Goal: Transaction & Acquisition: Purchase product/service

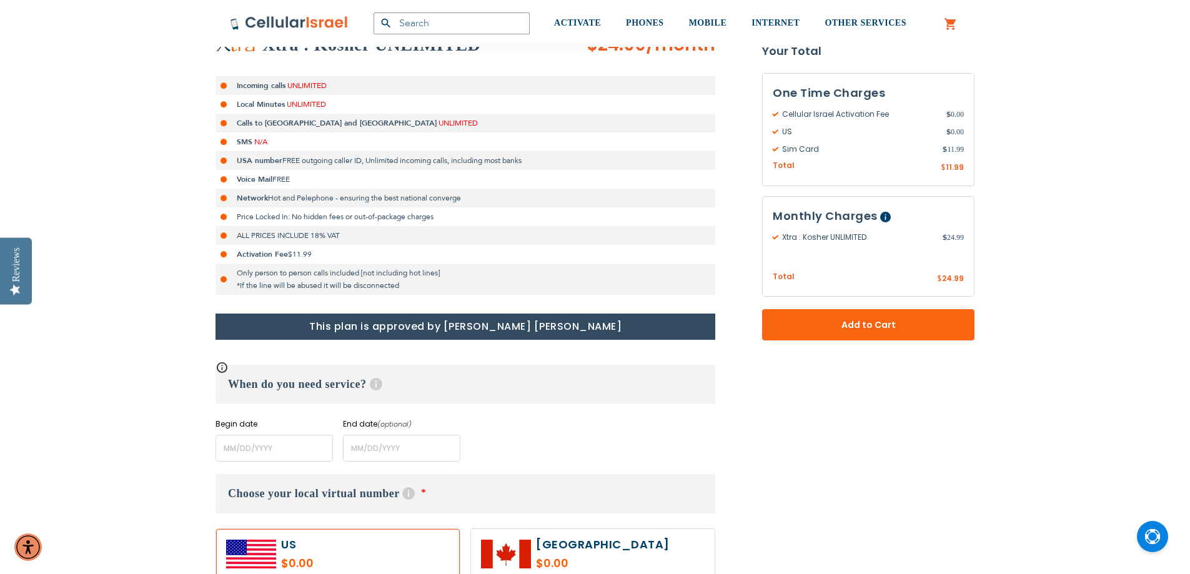
scroll to position [312, 0]
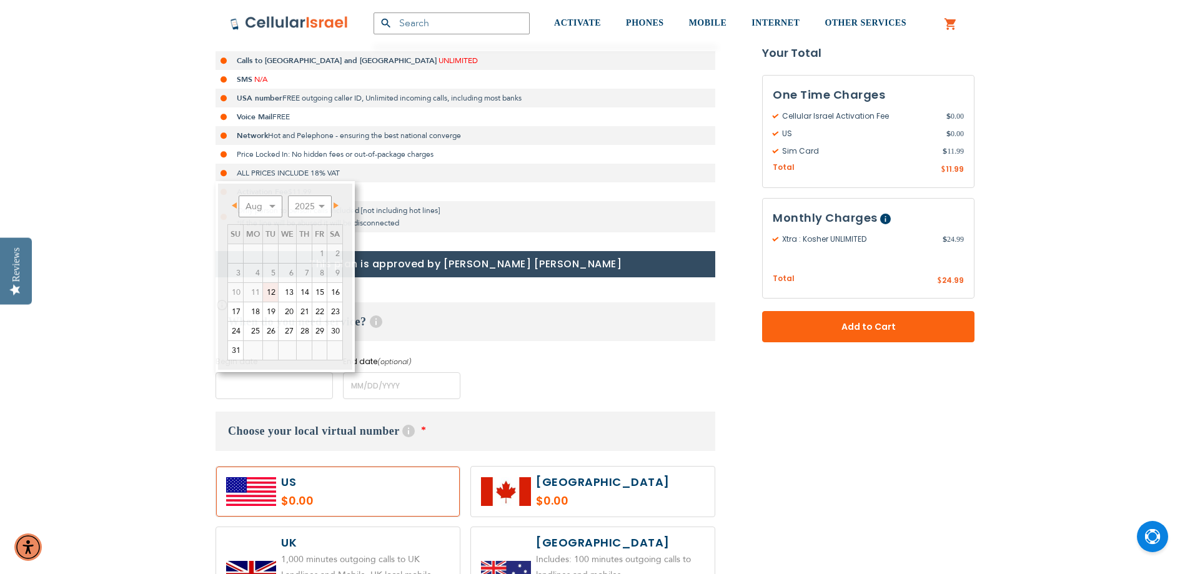
click at [296, 389] on input "name" at bounding box center [273, 385] width 117 height 27
click at [269, 205] on select "Aug Sep Oct Nov Dec" at bounding box center [261, 206] width 44 height 22
click at [256, 253] on link "1" at bounding box center [253, 253] width 19 height 19
type input "[DATE]"
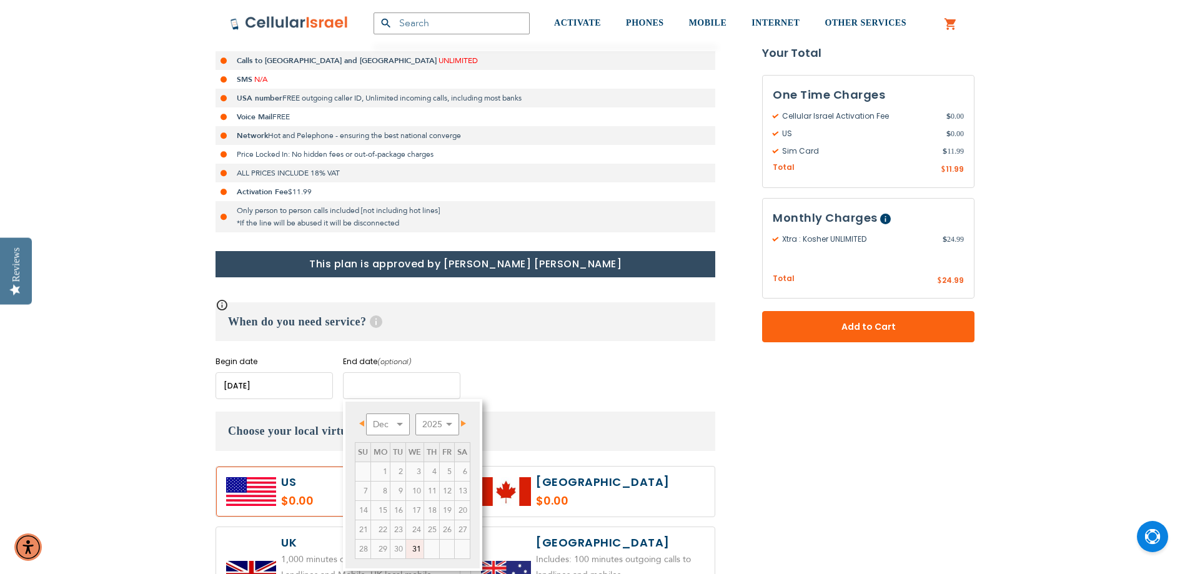
click at [386, 391] on input "name" at bounding box center [401, 385] width 117 height 27
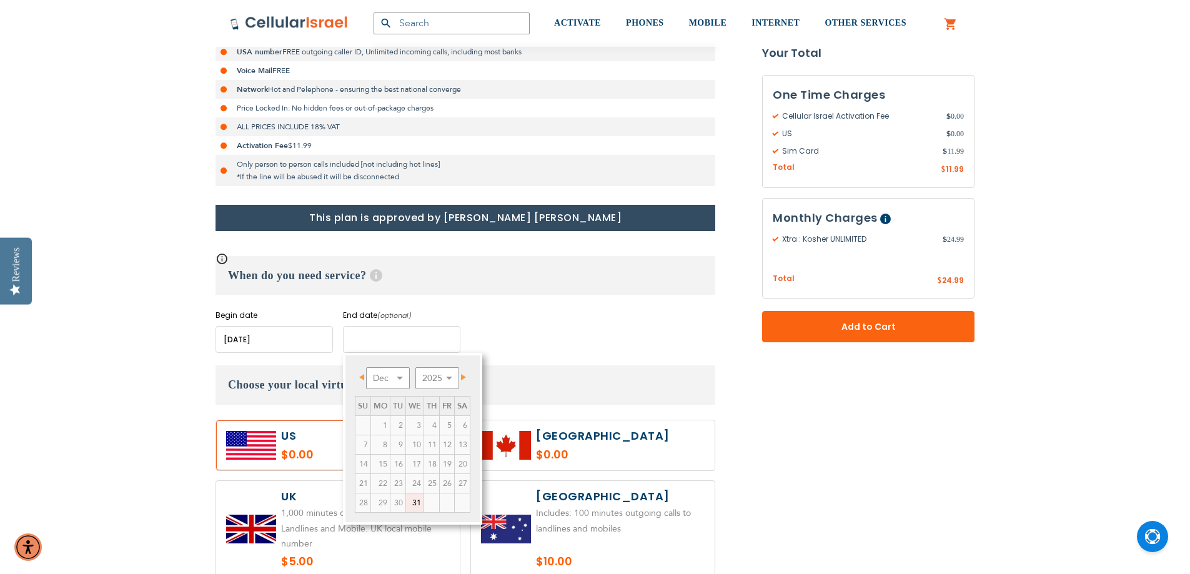
scroll to position [437, 0]
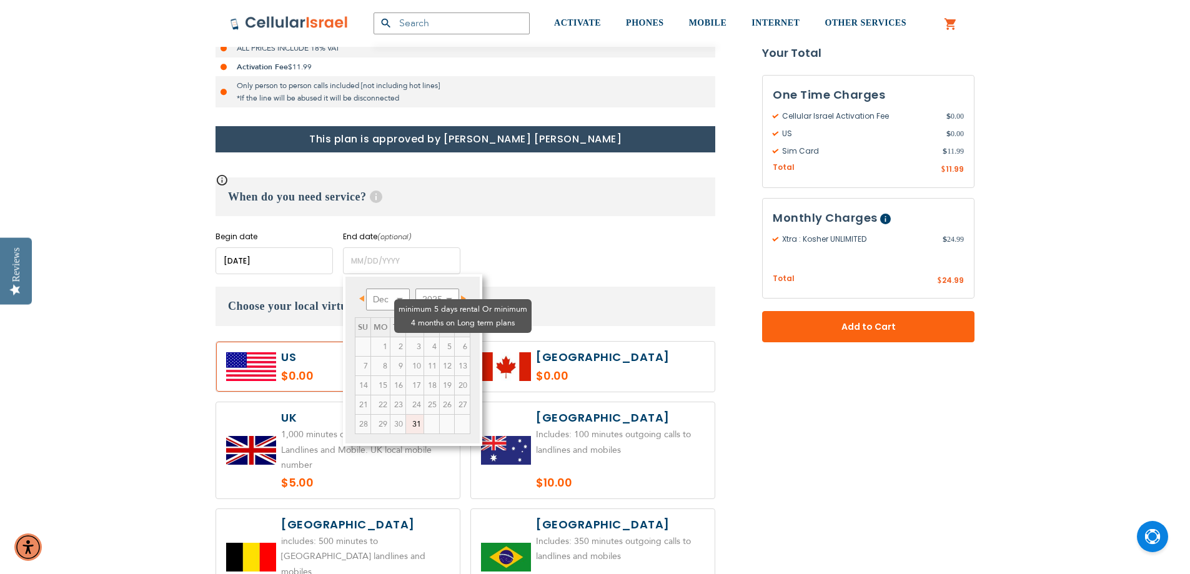
click at [424, 337] on td "4" at bounding box center [432, 346] width 16 height 19
click at [398, 294] on select "Dec" at bounding box center [388, 300] width 44 height 22
click at [463, 294] on link "Next" at bounding box center [461, 298] width 16 height 16
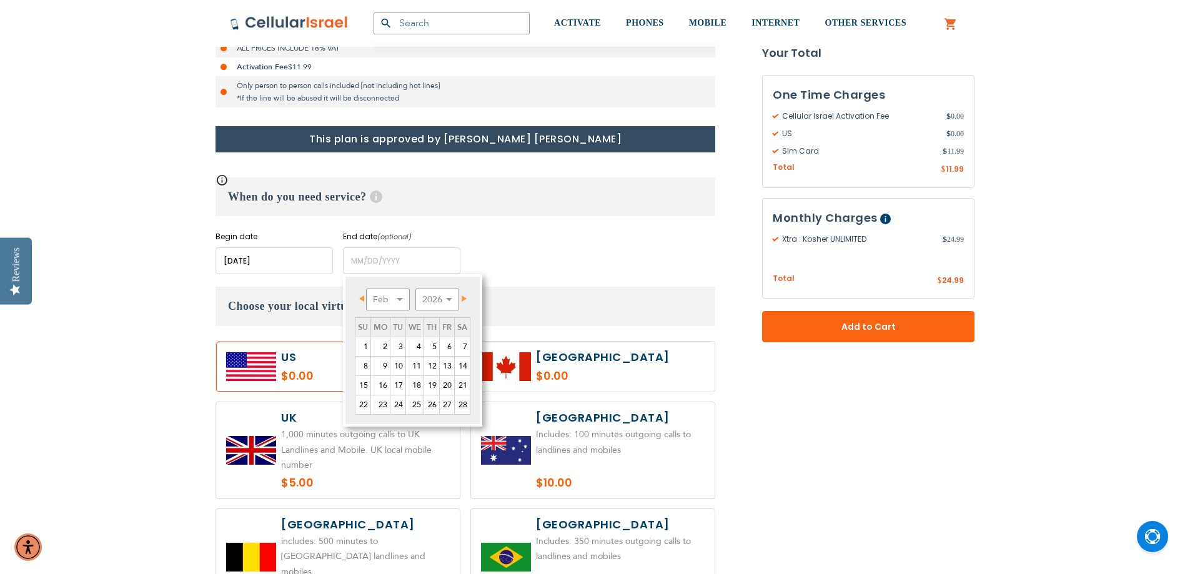
click at [463, 294] on link "Next" at bounding box center [461, 298] width 16 height 16
click at [399, 299] on select "Jan Feb Mar Apr May Jun [DATE] Aug Sep Oct Nov Dec" at bounding box center [388, 300] width 44 height 22
click at [381, 389] on link "15" at bounding box center [380, 385] width 19 height 19
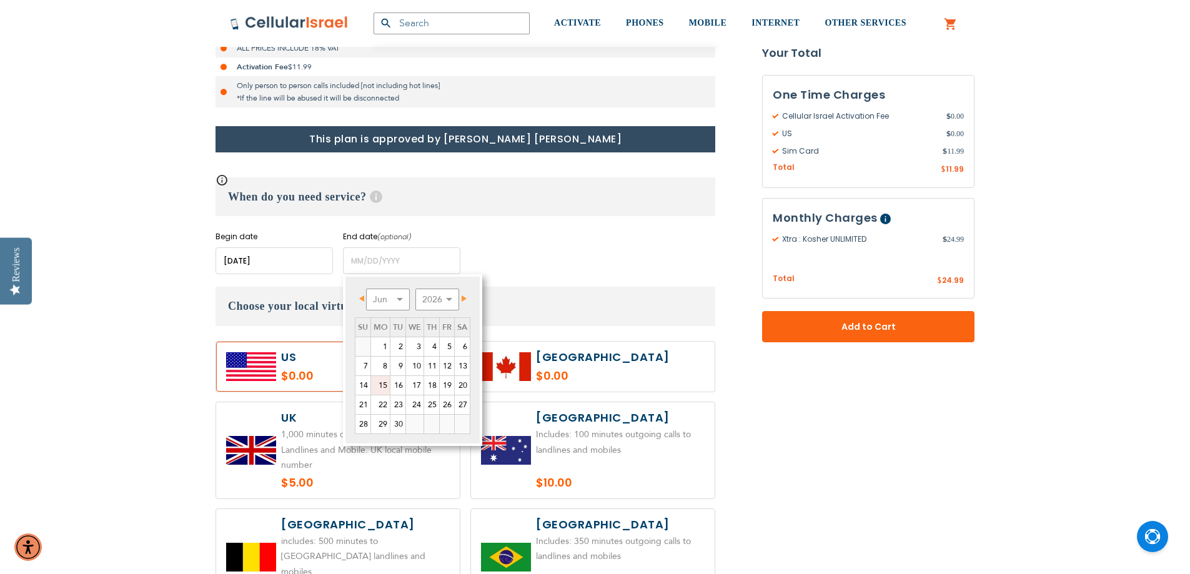
type input "[DATE]"
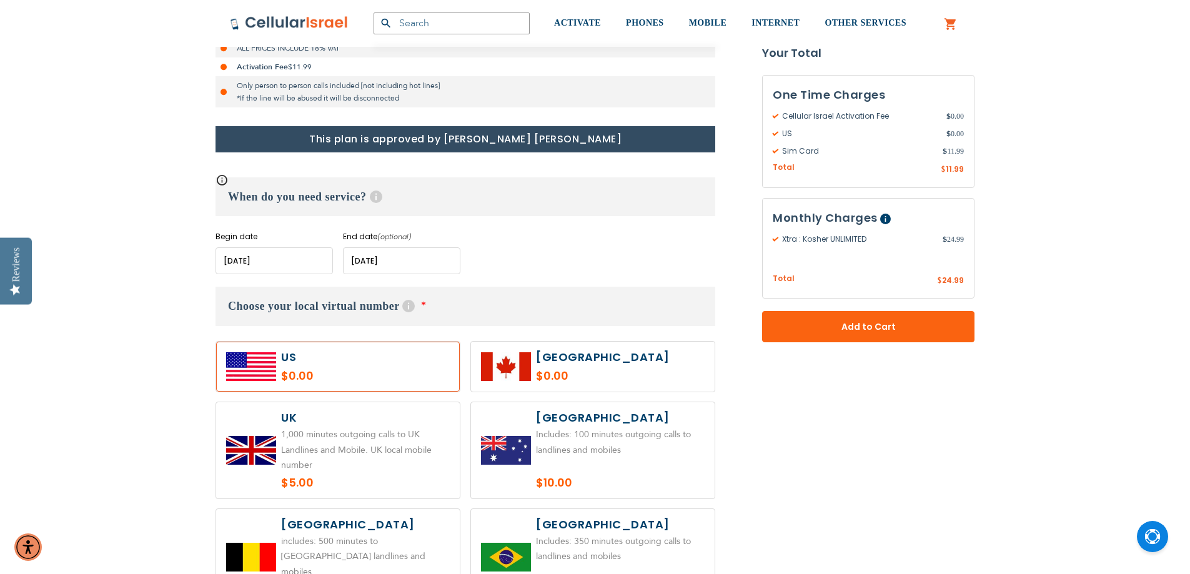
click at [382, 362] on label at bounding box center [338, 367] width 244 height 50
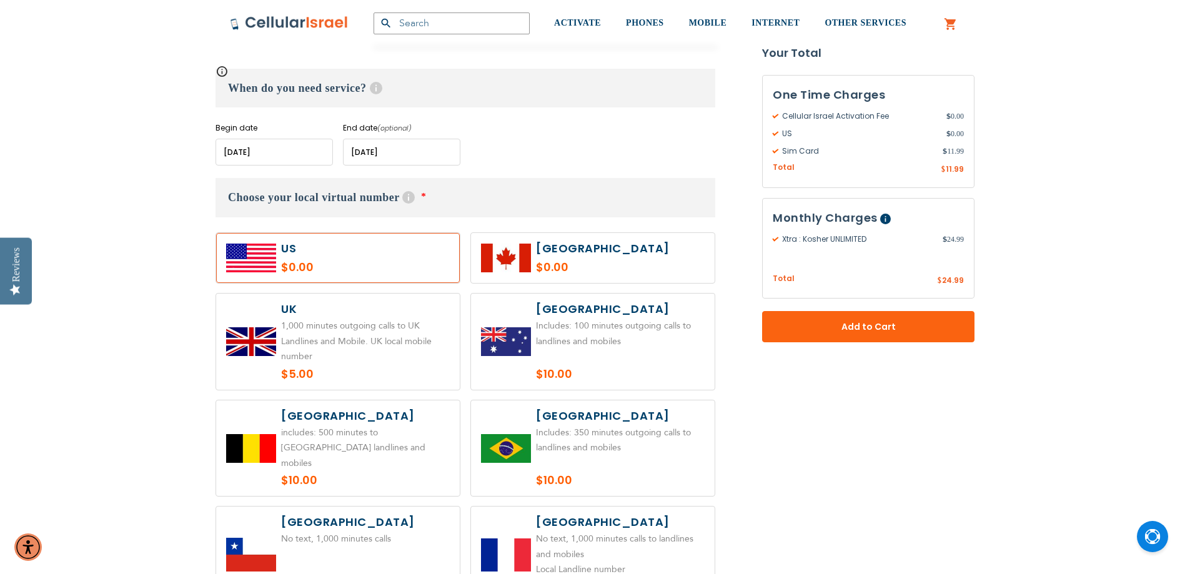
scroll to position [562, 0]
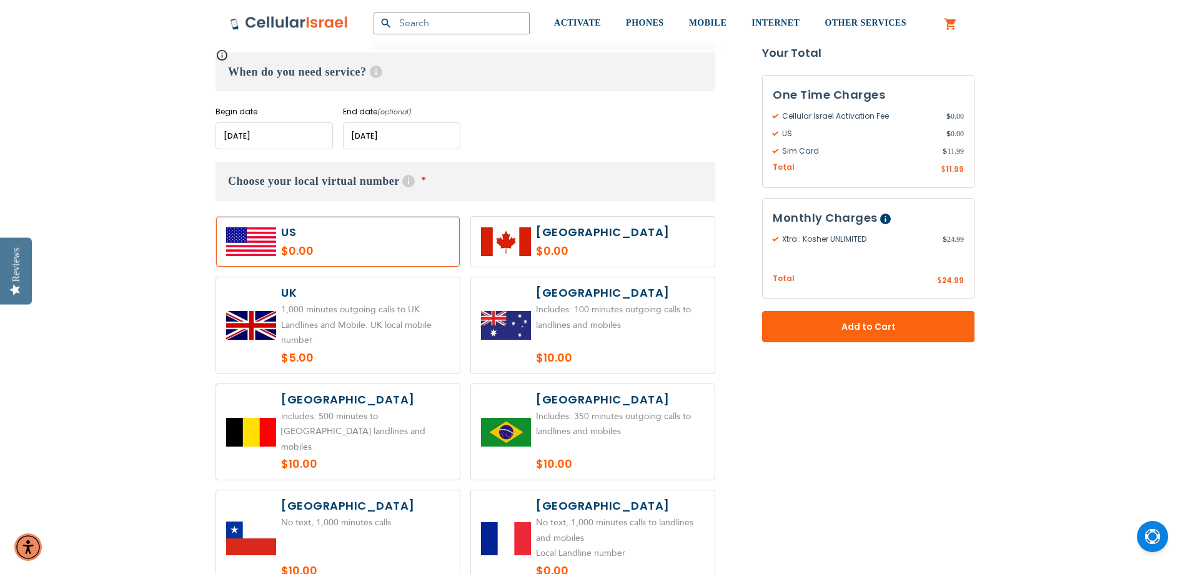
click at [389, 237] on label at bounding box center [338, 242] width 244 height 50
radio input "true"
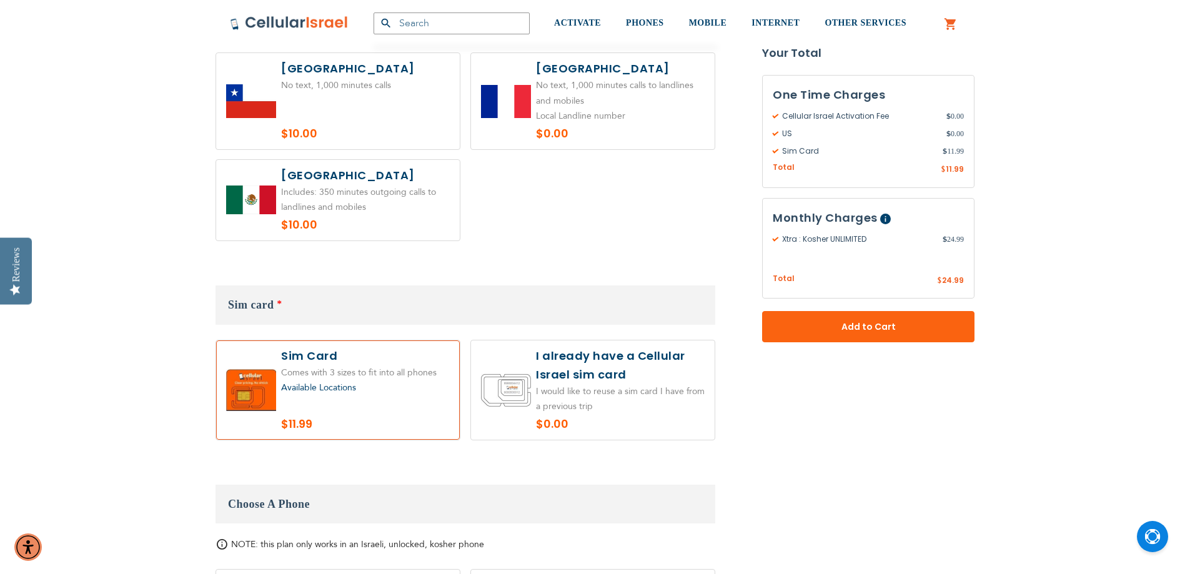
scroll to position [1062, 0]
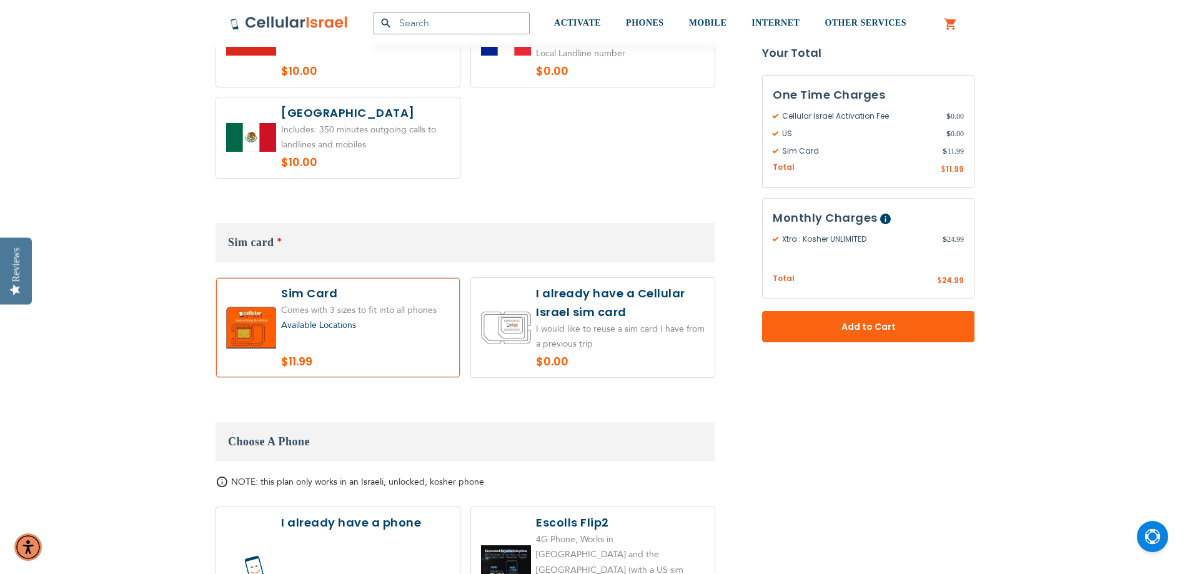
click at [380, 318] on div "Available Locations" at bounding box center [365, 326] width 169 height 16
click at [339, 319] on span "Available Locations" at bounding box center [318, 325] width 75 height 12
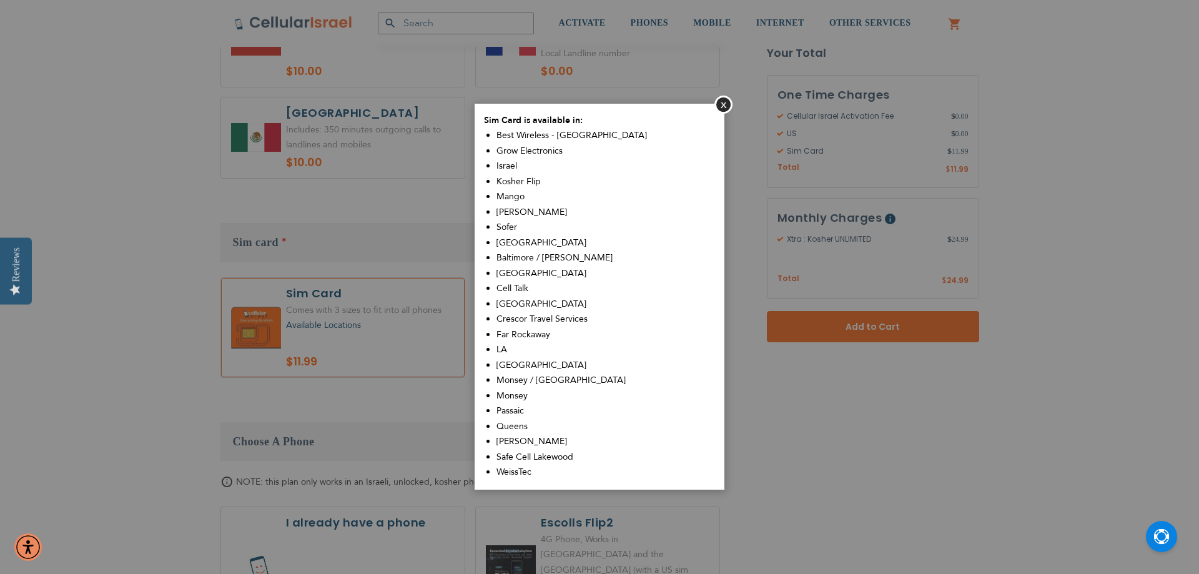
click at [517, 383] on span "Monsey / [GEOGRAPHIC_DATA]" at bounding box center [561, 380] width 129 height 12
click at [513, 400] on span "Monsey" at bounding box center [512, 396] width 31 height 12
click at [723, 99] on button "Close" at bounding box center [724, 105] width 18 height 18
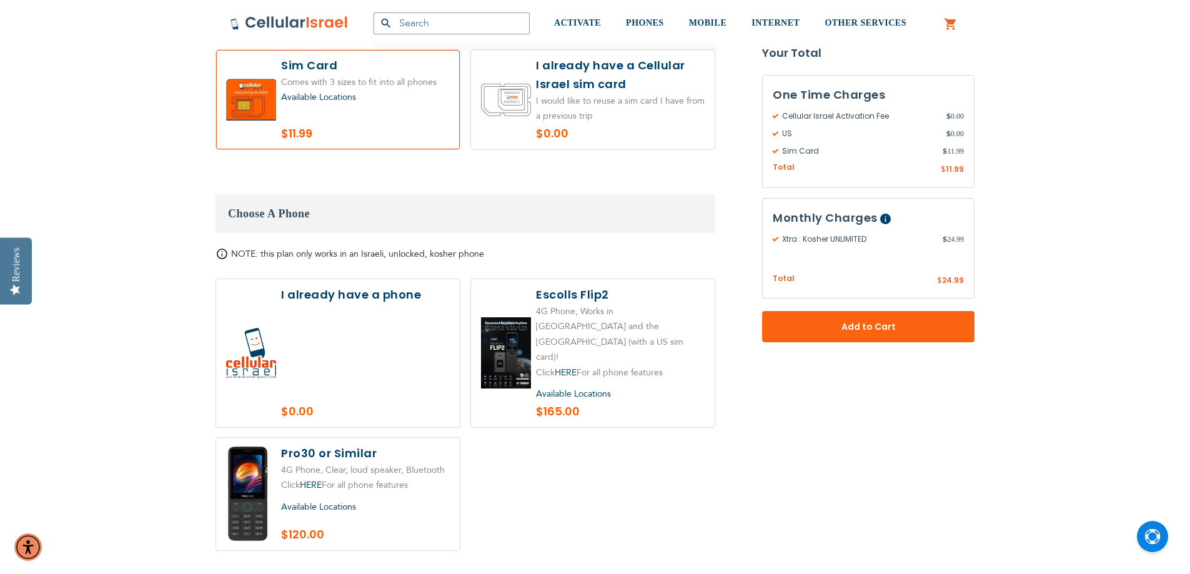
scroll to position [1312, 0]
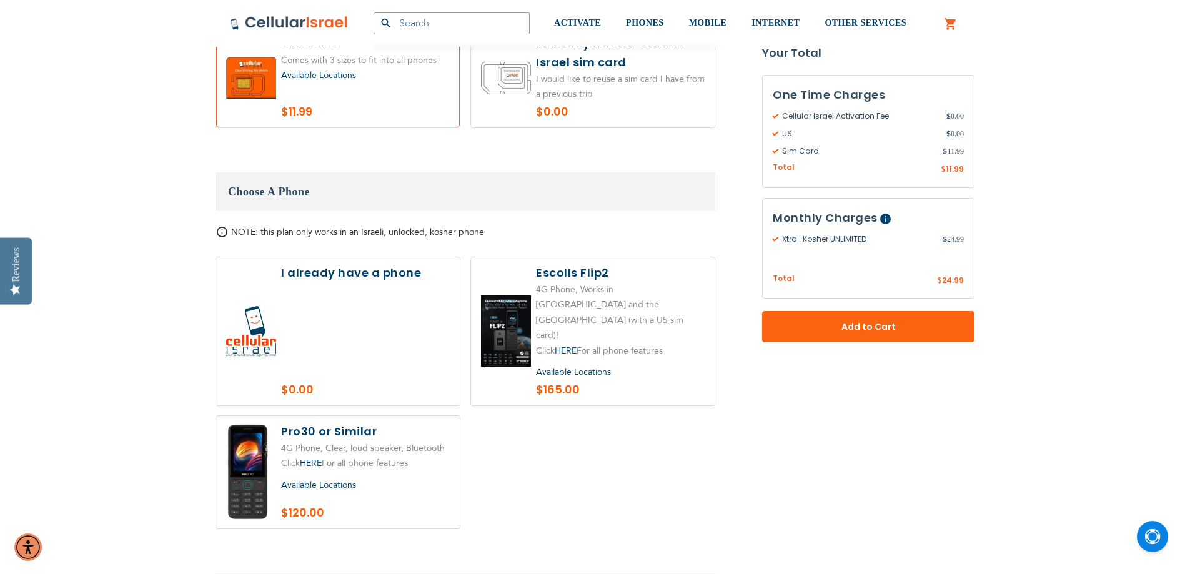
click at [384, 277] on label at bounding box center [338, 331] width 244 height 148
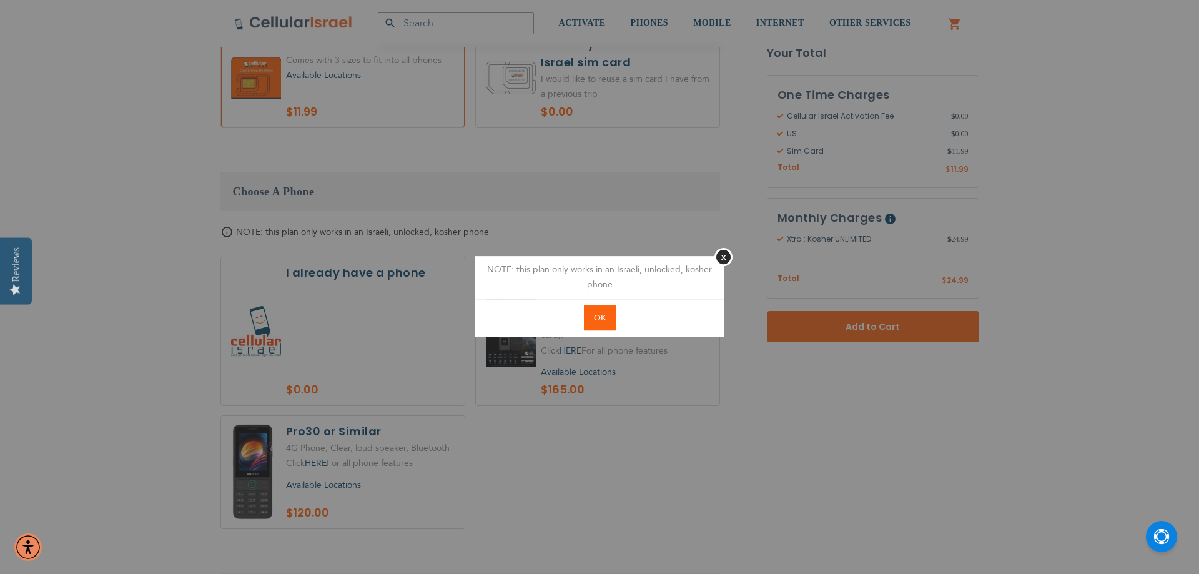
click at [595, 315] on span "OK" at bounding box center [600, 317] width 12 height 11
radio input "true"
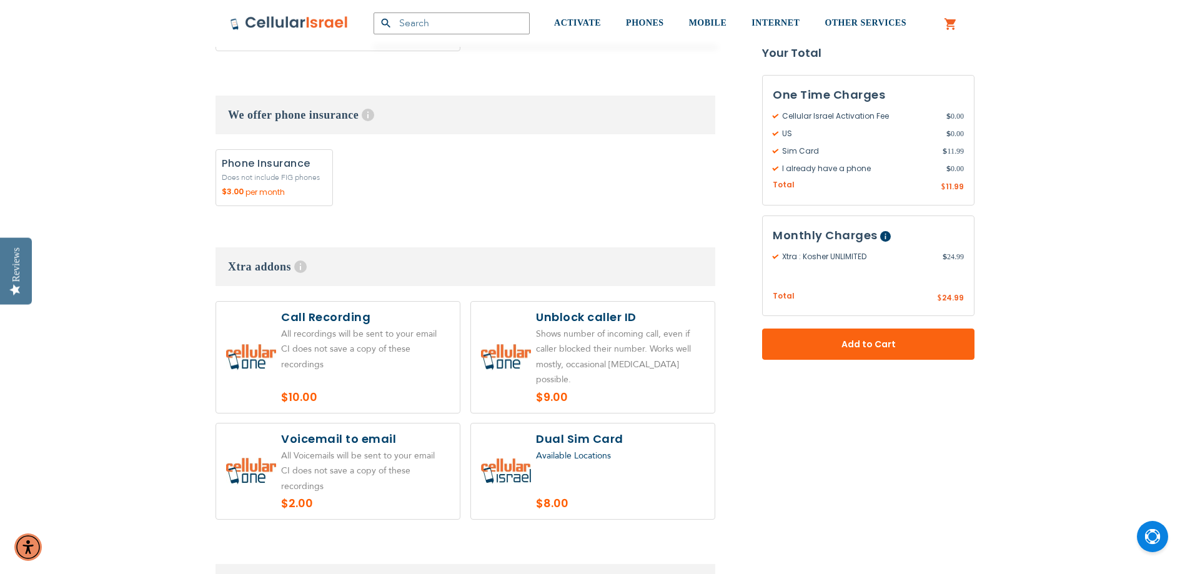
scroll to position [1811, 0]
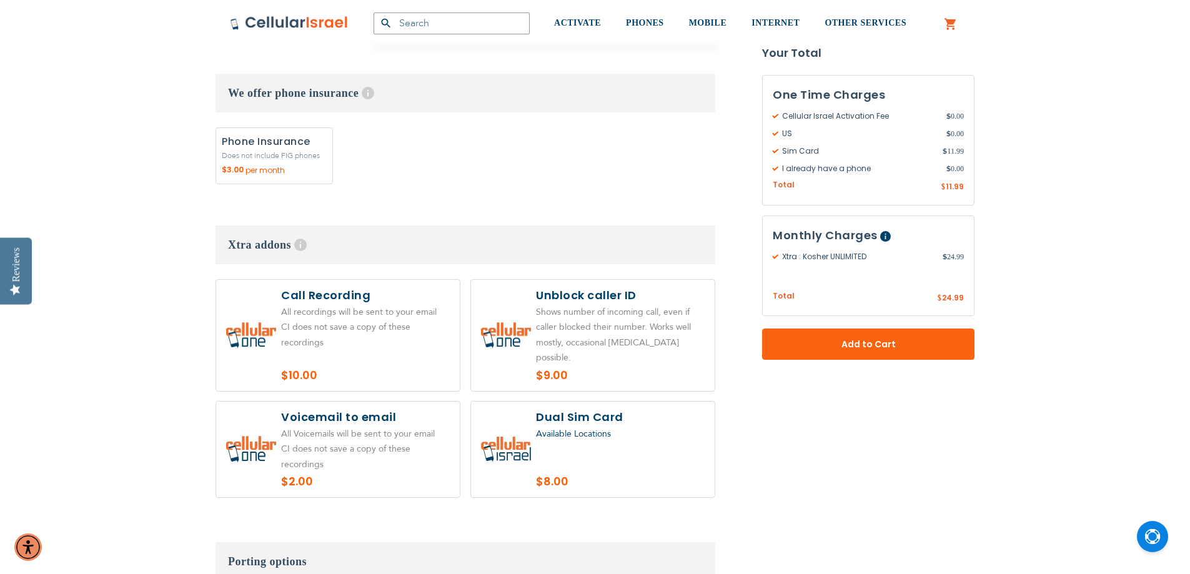
click at [574, 402] on label at bounding box center [593, 450] width 244 height 96
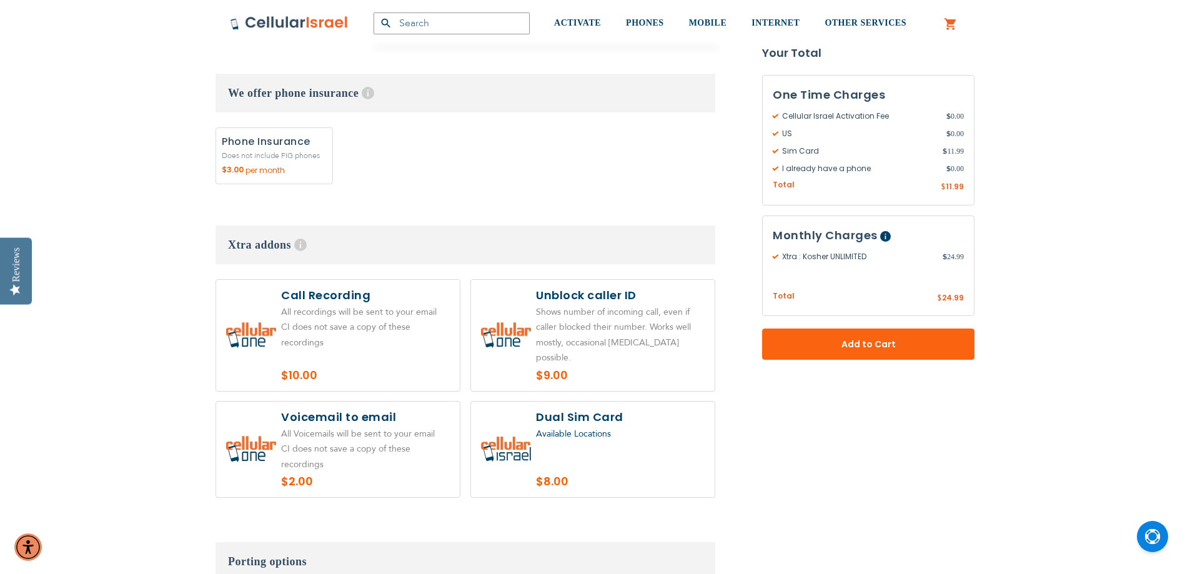
click at [574, 402] on label at bounding box center [593, 450] width 244 height 96
radio input "false"
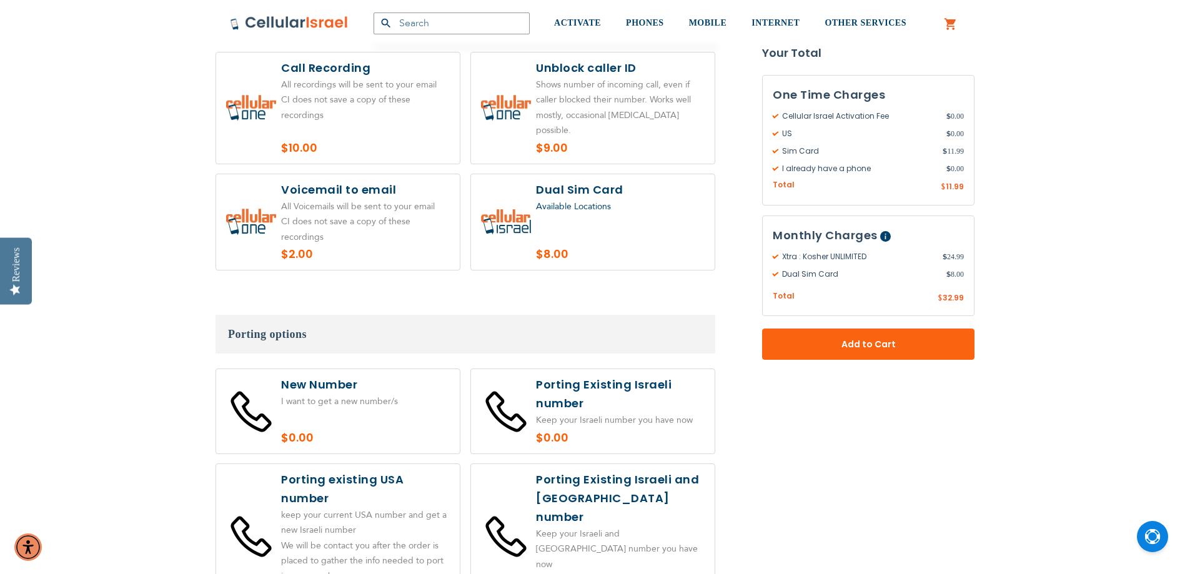
scroll to position [2061, 0]
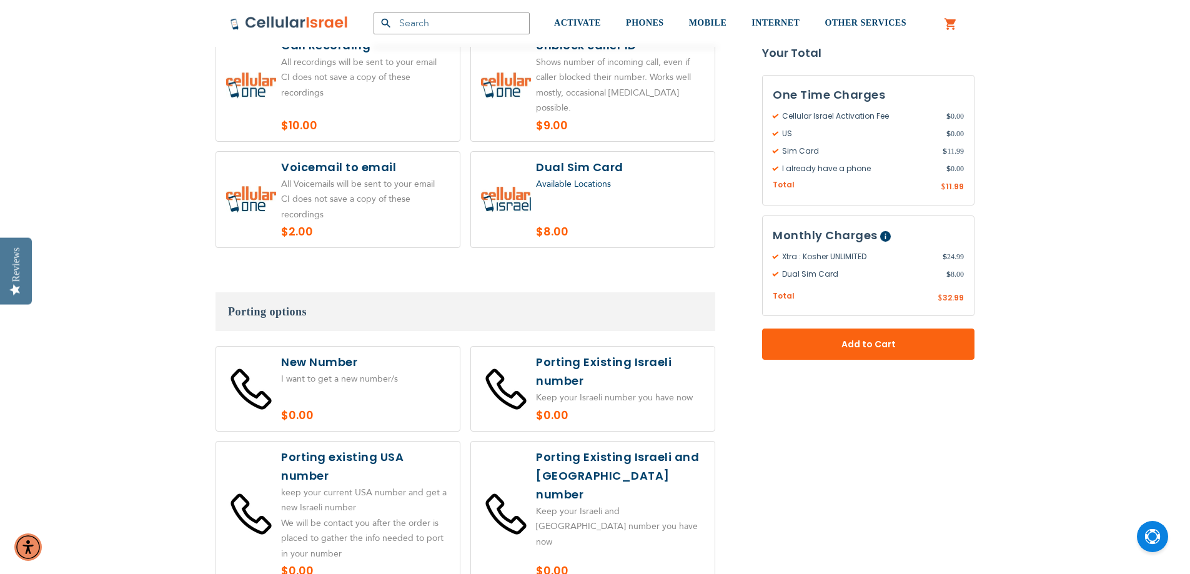
click at [395, 442] on label at bounding box center [338, 515] width 244 height 146
radio input "true"
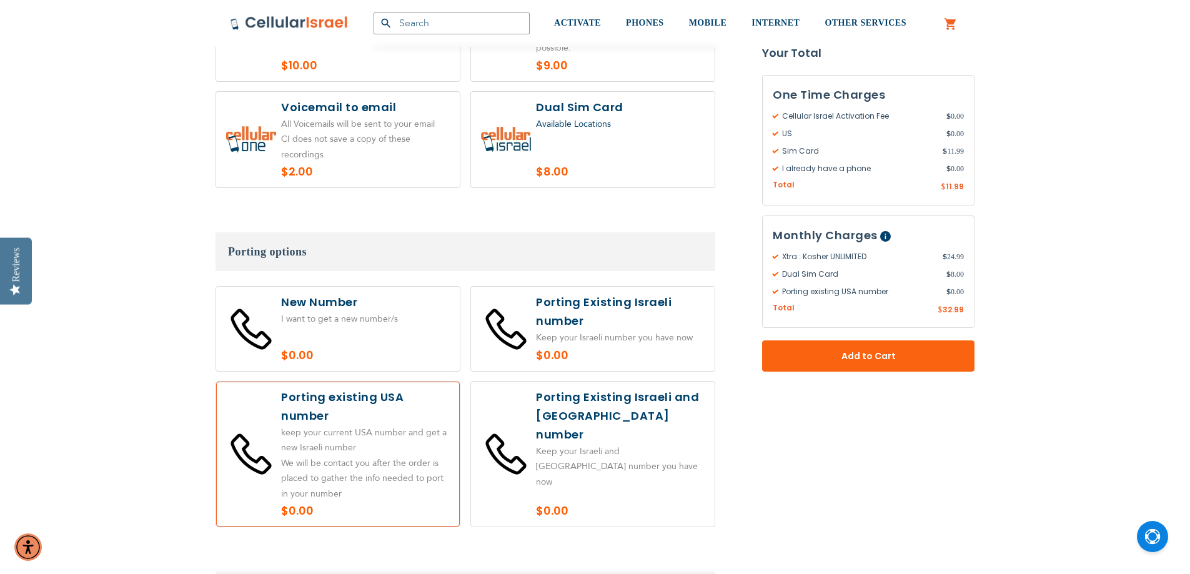
scroll to position [2186, 0]
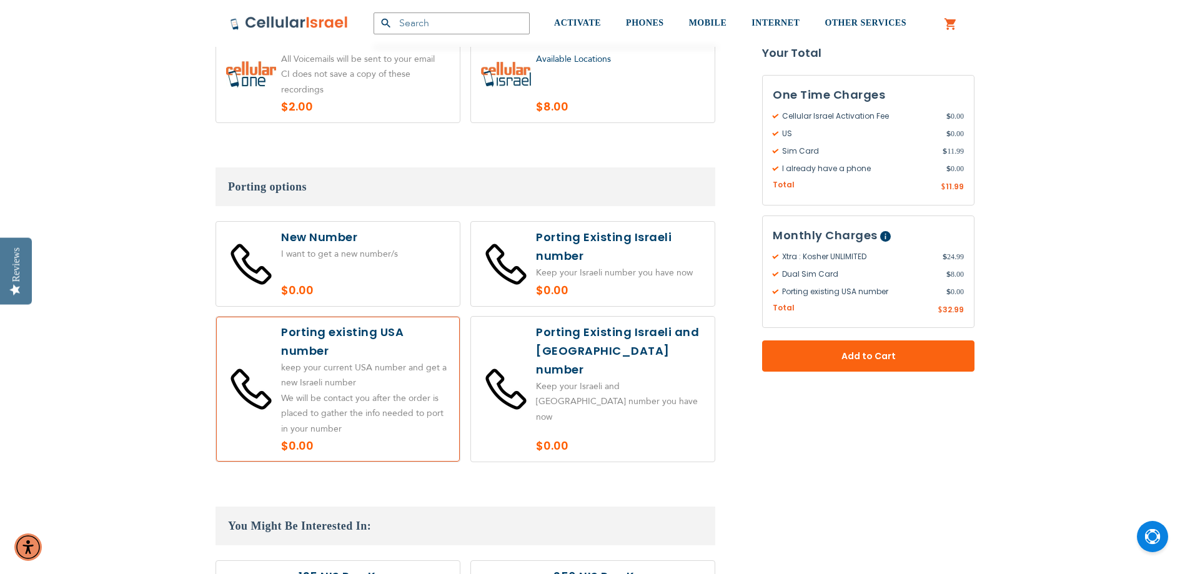
click at [408, 322] on label at bounding box center [338, 390] width 244 height 146
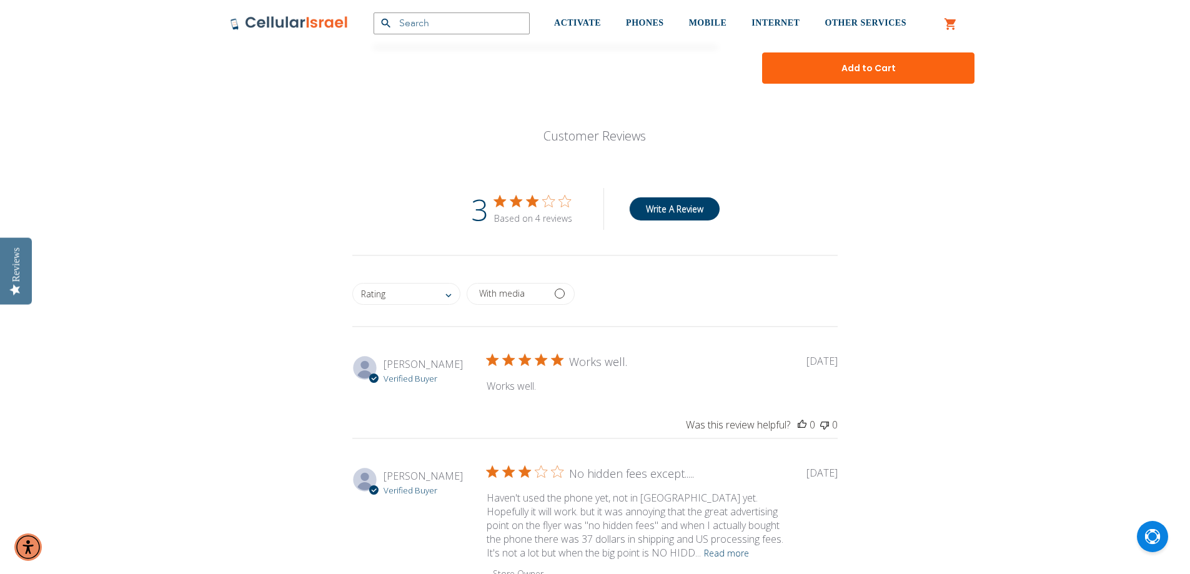
scroll to position [3185, 0]
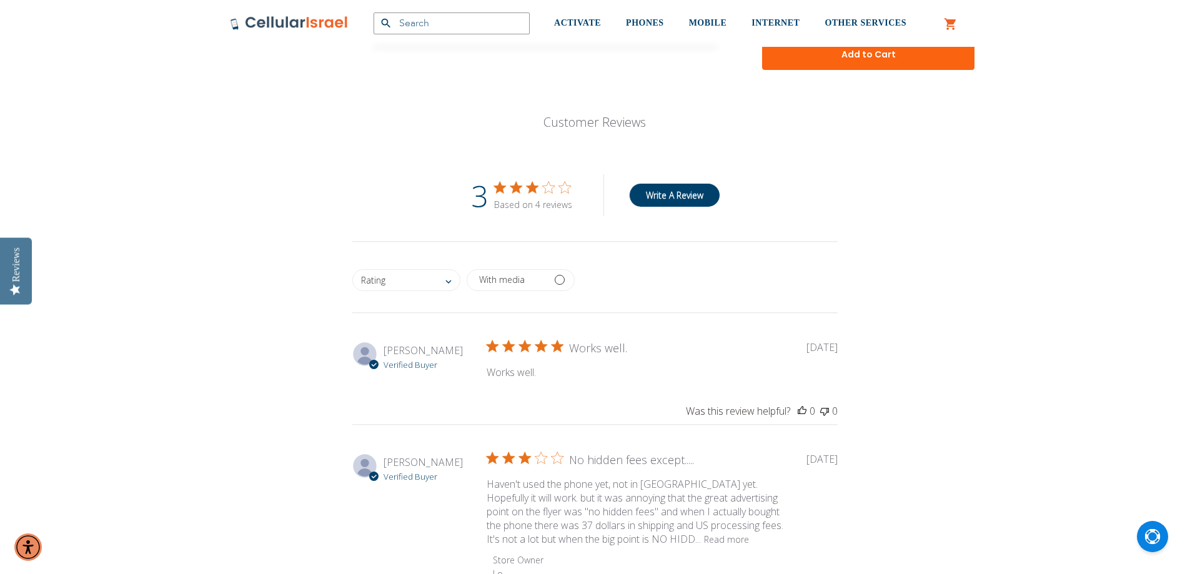
click at [704, 532] on button "Read more" at bounding box center [726, 539] width 45 height 15
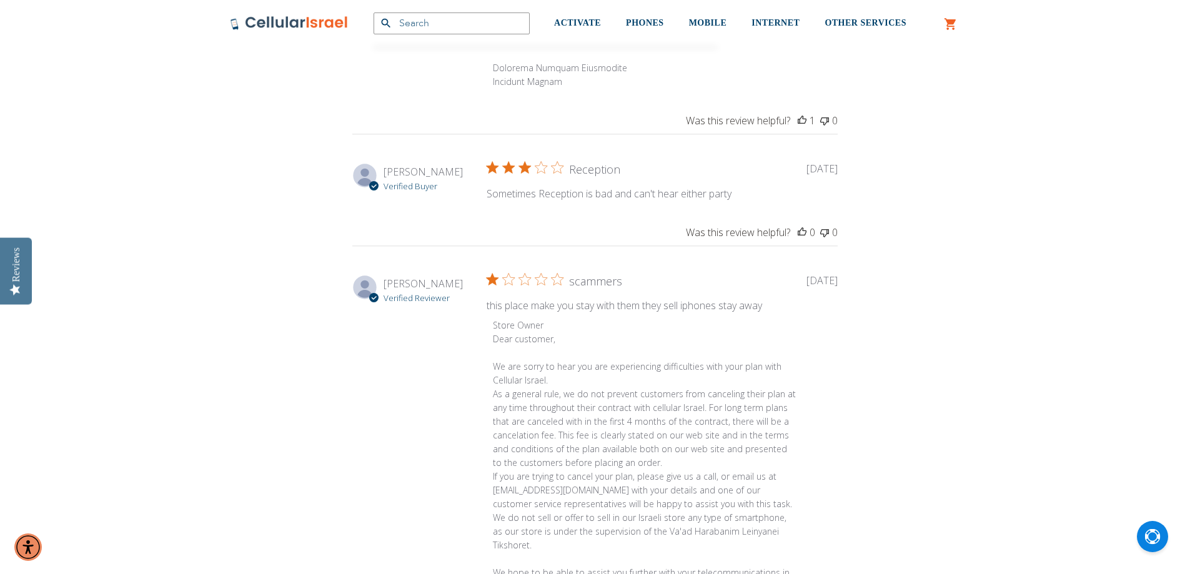
scroll to position [4122, 0]
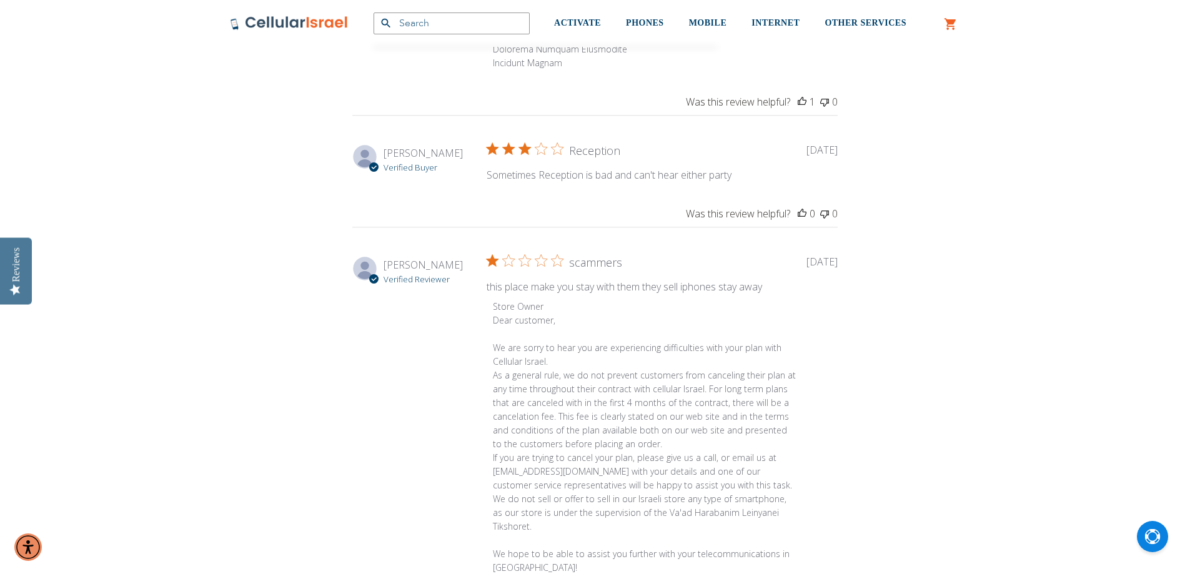
click at [0, 0] on p "this place make you stay with them they sell iphones stay away" at bounding box center [0, 0] width 0 height 0
click at [595, 255] on div "scammers" at bounding box center [595, 262] width 53 height 15
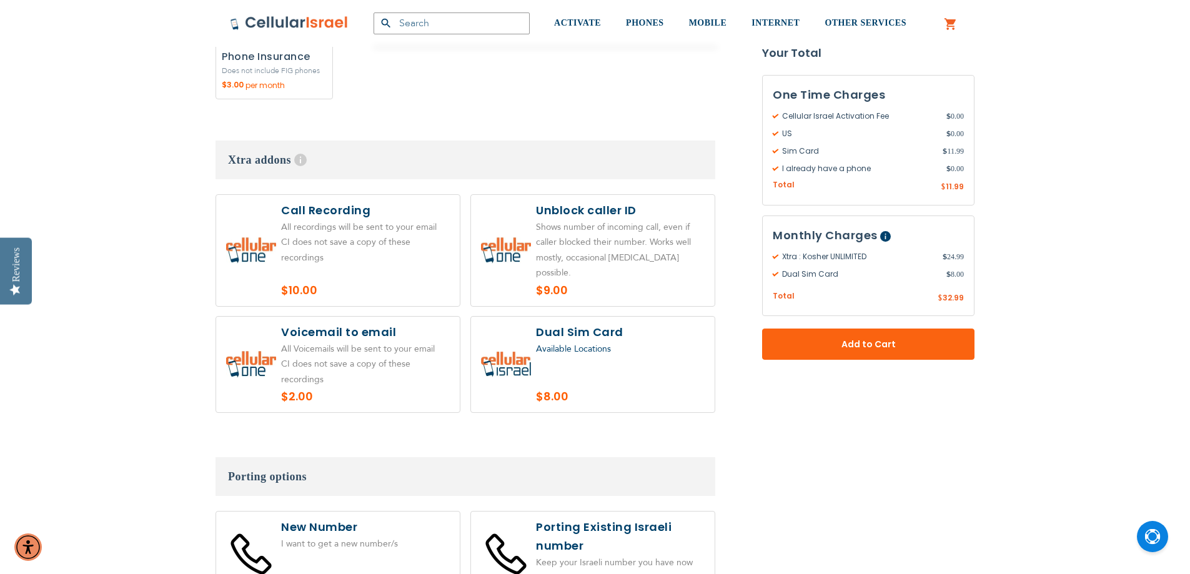
scroll to position [1895, 0]
click at [617, 343] on div "Available Locations" at bounding box center [620, 351] width 169 height 16
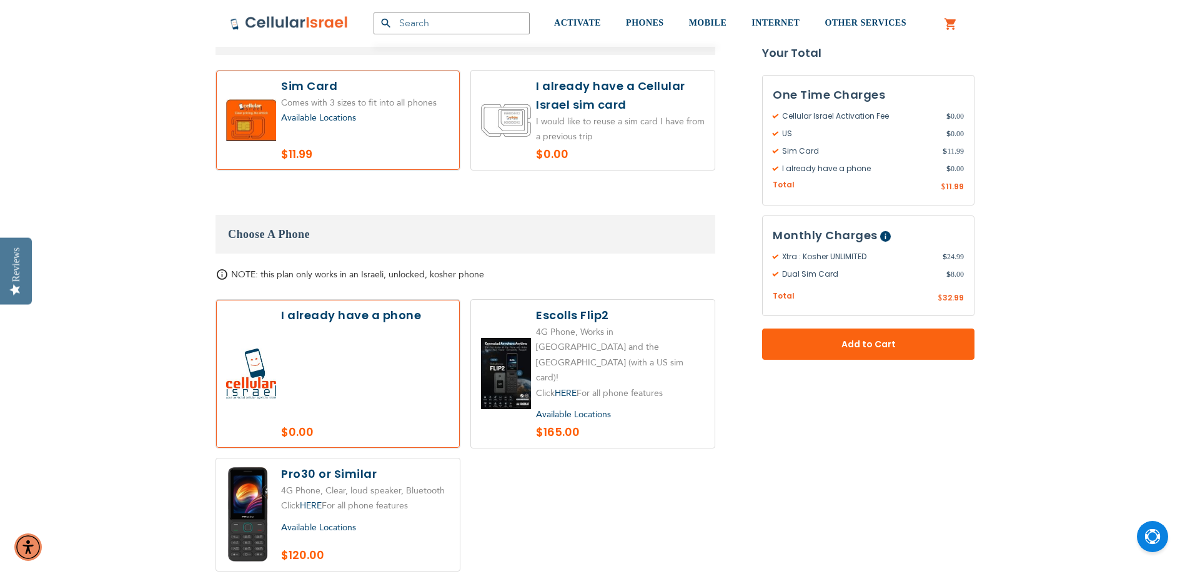
scroll to position [1270, 0]
click at [304, 322] on label at bounding box center [338, 373] width 244 height 148
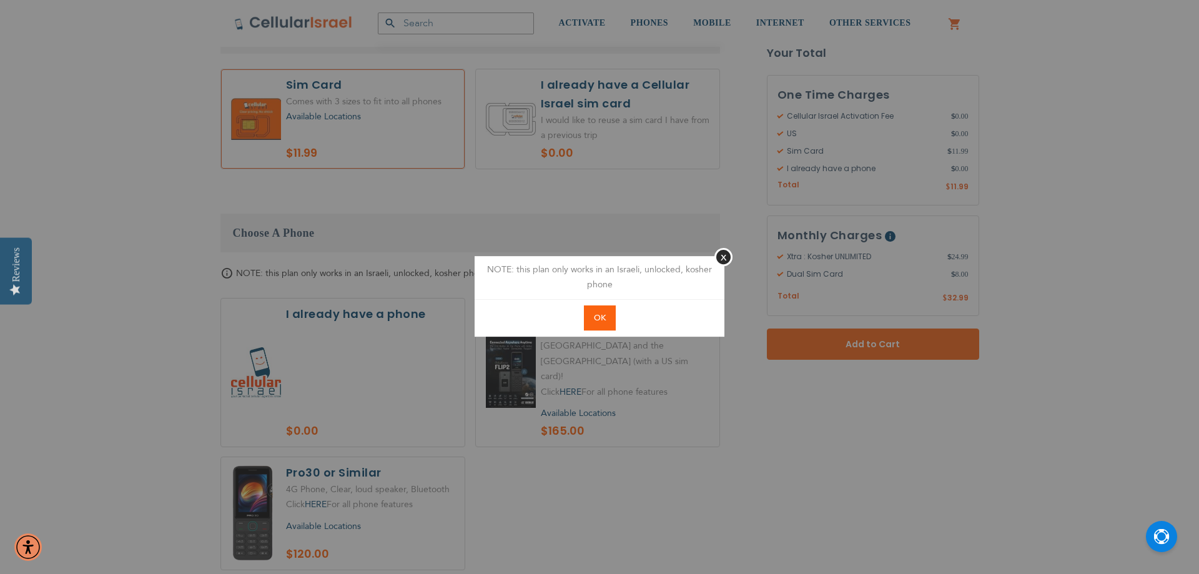
click at [588, 317] on button "OK" at bounding box center [600, 318] width 32 height 26
radio input "true"
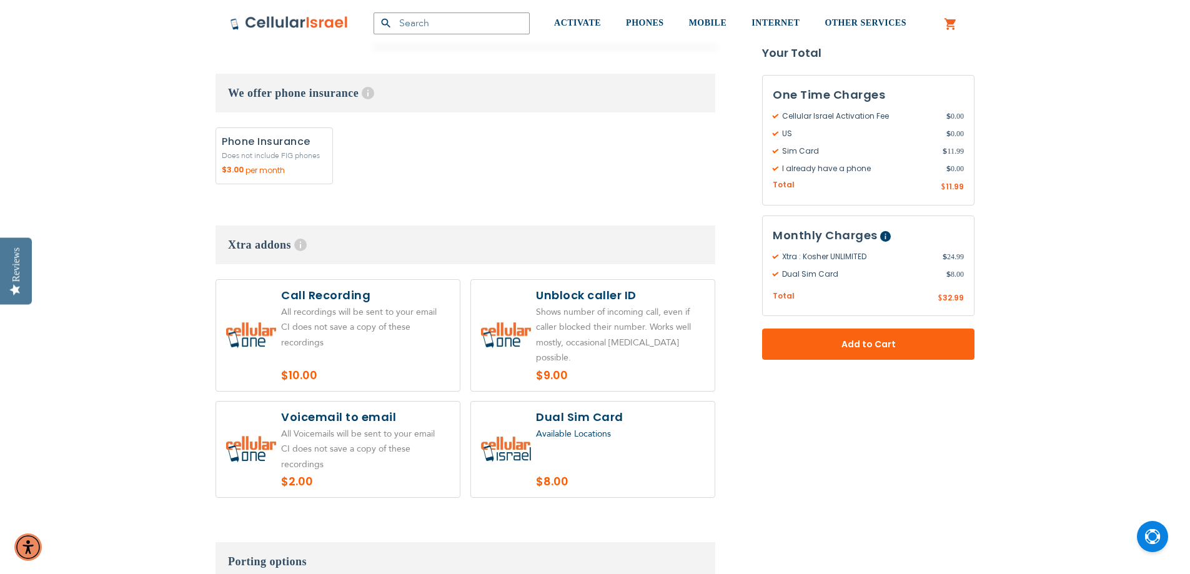
scroll to position [1832, 0]
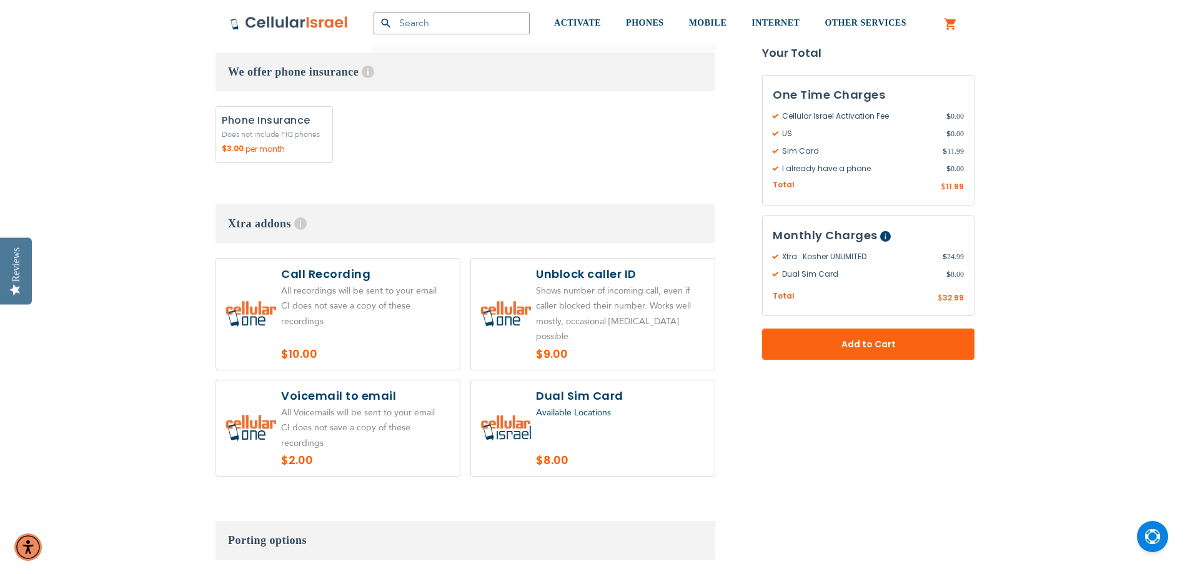
click at [772, 277] on div "Monthly Charges Help This plan is ongoing and will continue until you cancel it…" at bounding box center [868, 265] width 212 height 101
click at [774, 275] on span "Dual Sim Card" at bounding box center [860, 274] width 174 height 11
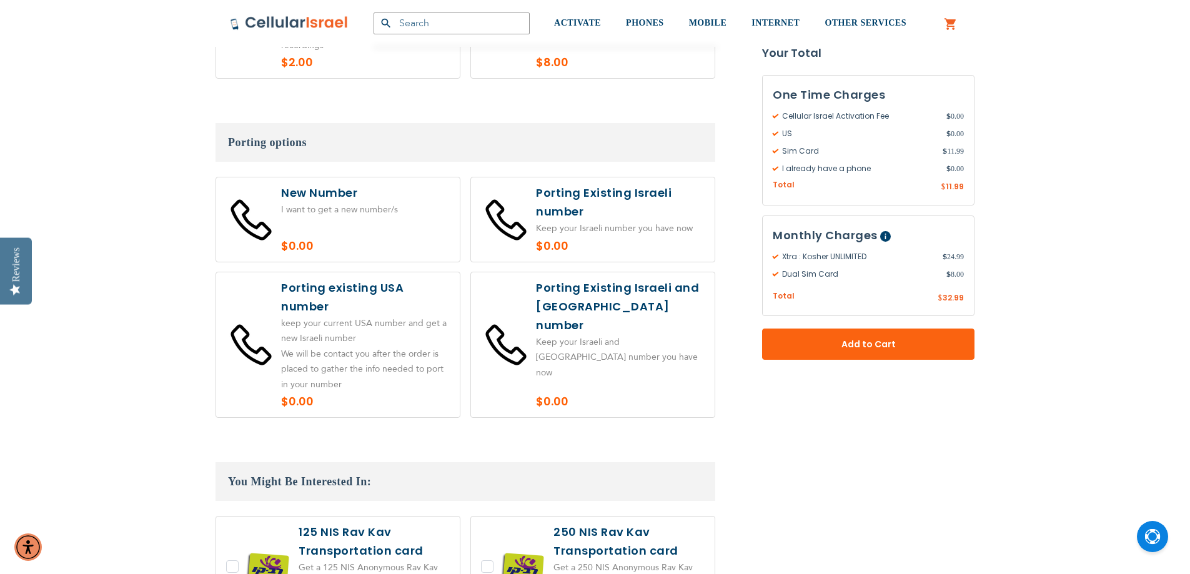
scroll to position [2270, 0]
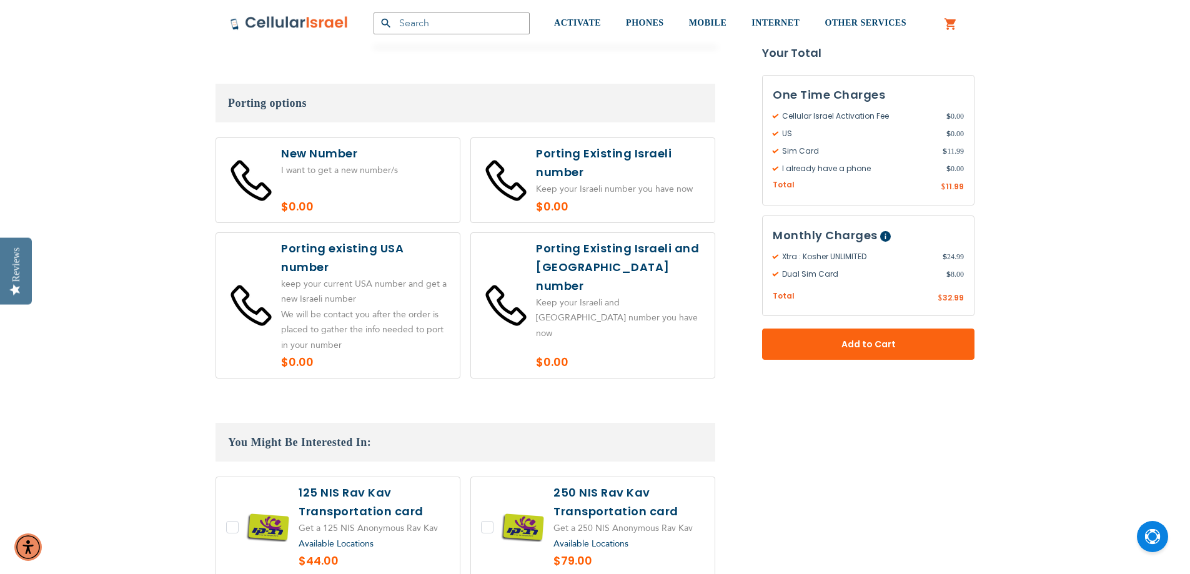
click at [350, 266] on label at bounding box center [338, 306] width 244 height 146
radio input "true"
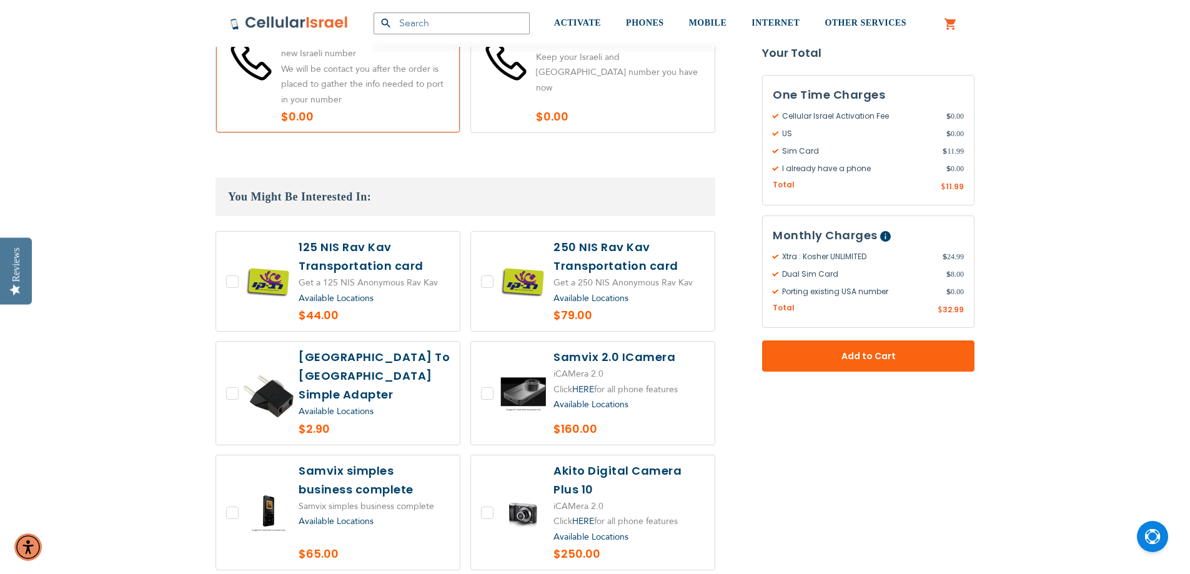
scroll to position [2520, 0]
